Goal: Find contact information: Find contact information

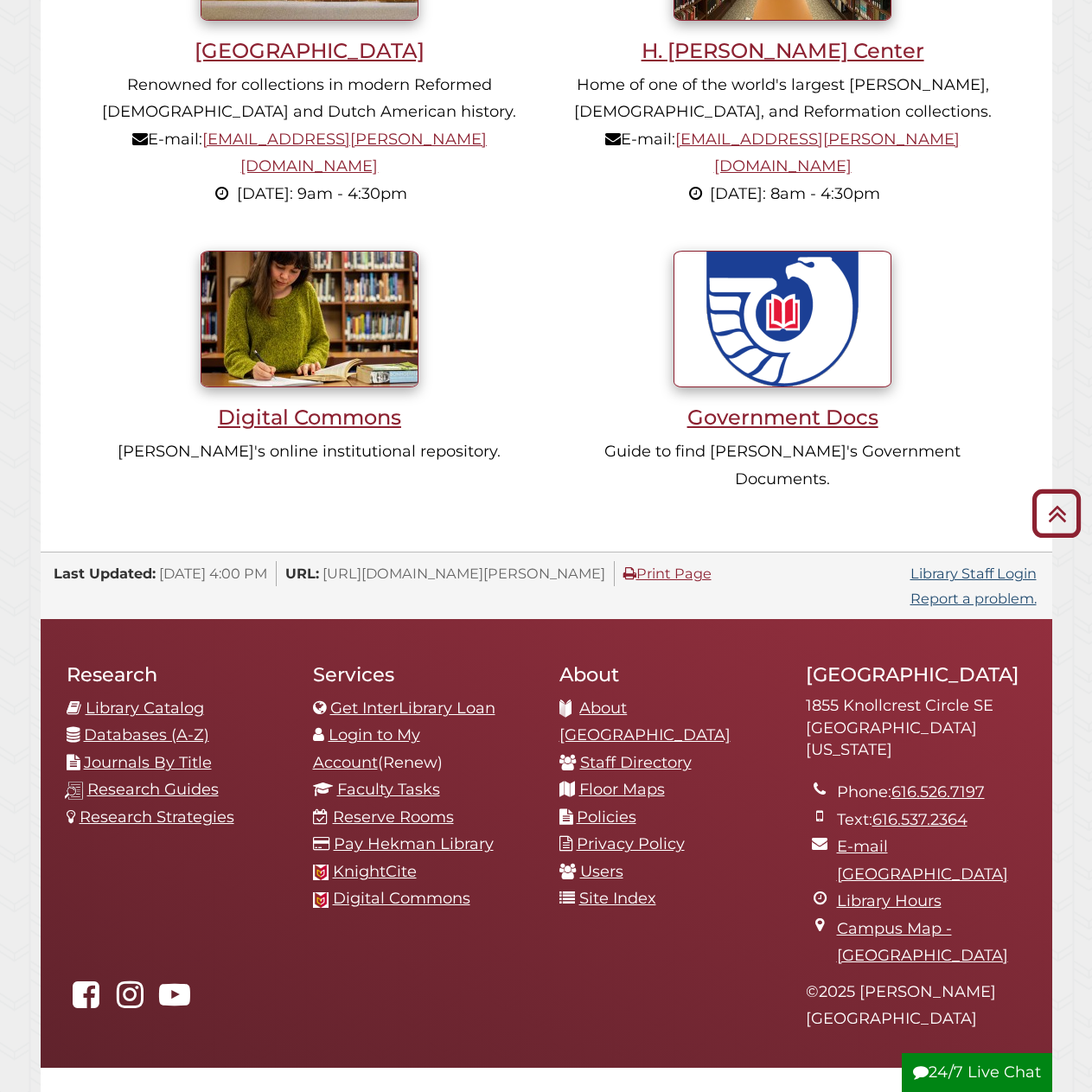
scroll to position [1287, 0]
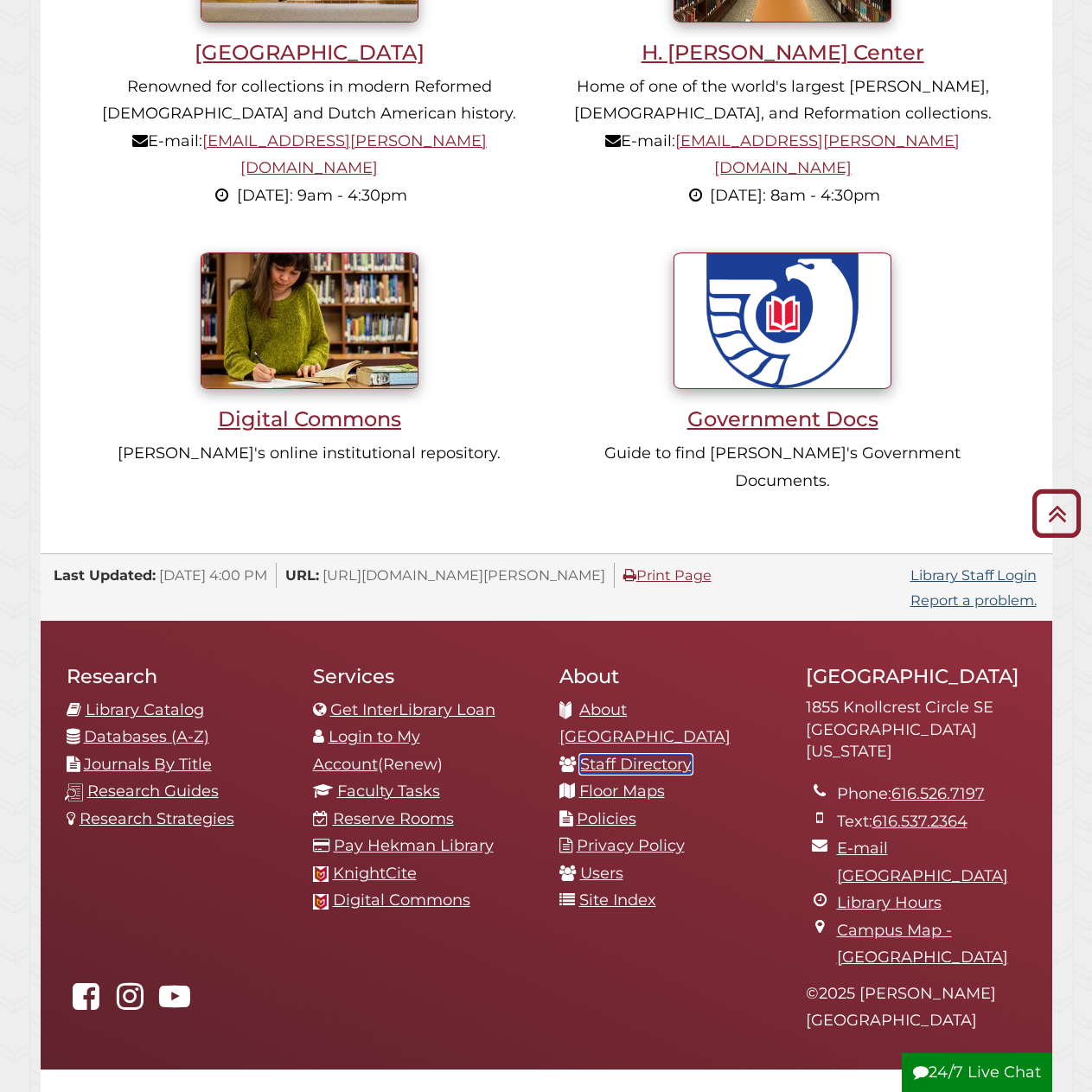
click at [659, 755] on link "Staff Directory" at bounding box center [636, 765] width 112 height 19
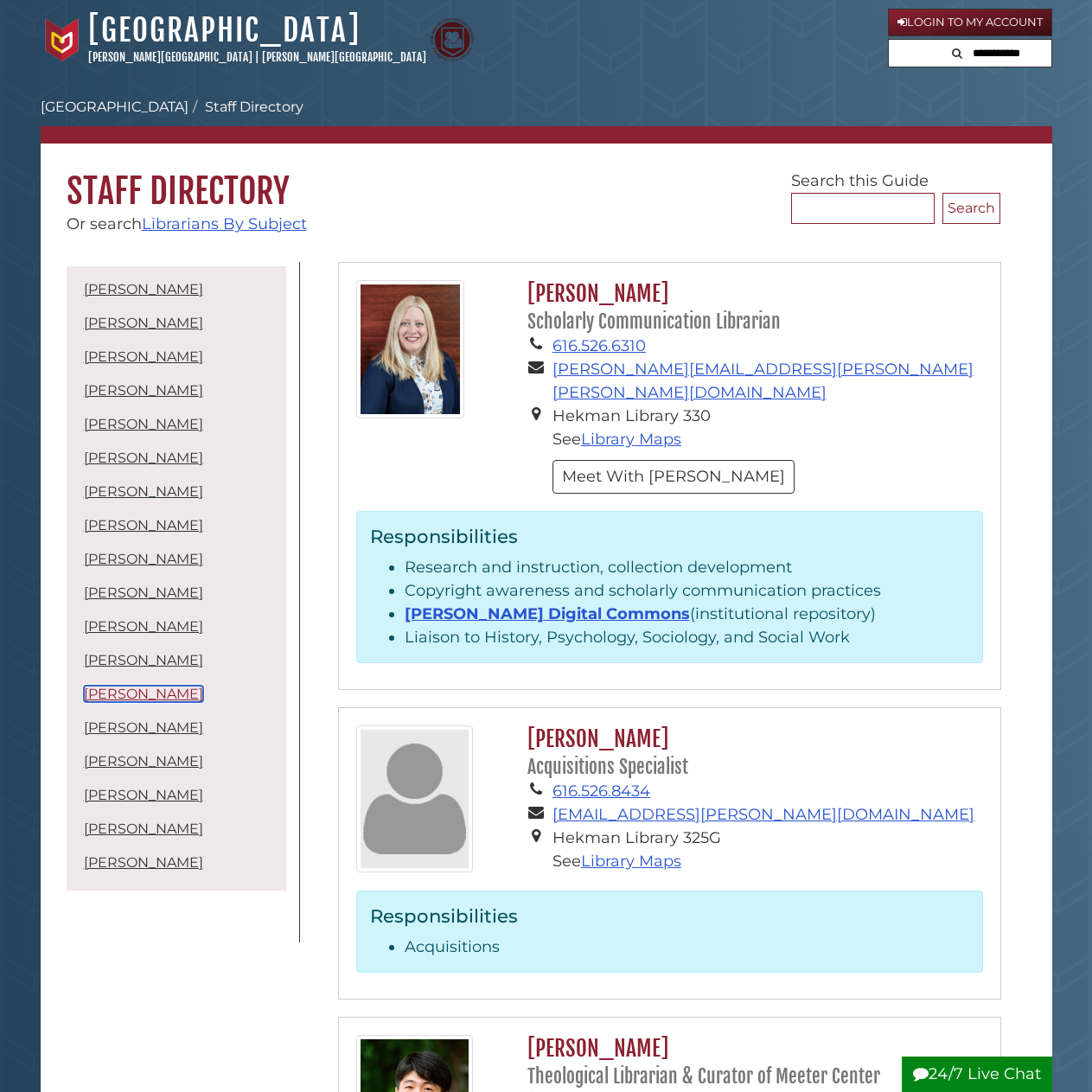
click at [126, 699] on link "David Malone" at bounding box center [143, 694] width 119 height 17
